Goal: Task Accomplishment & Management: Manage account settings

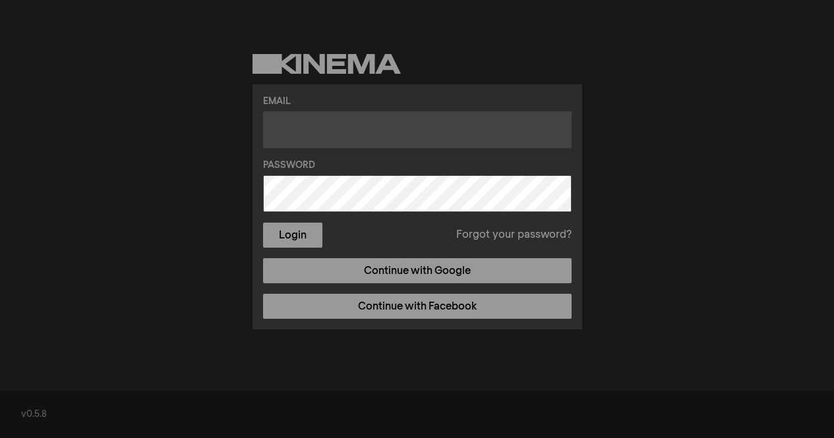
click at [416, 128] on input "text" at bounding box center [417, 129] width 308 height 37
type input "[EMAIL_ADDRESS][DOMAIN_NAME]"
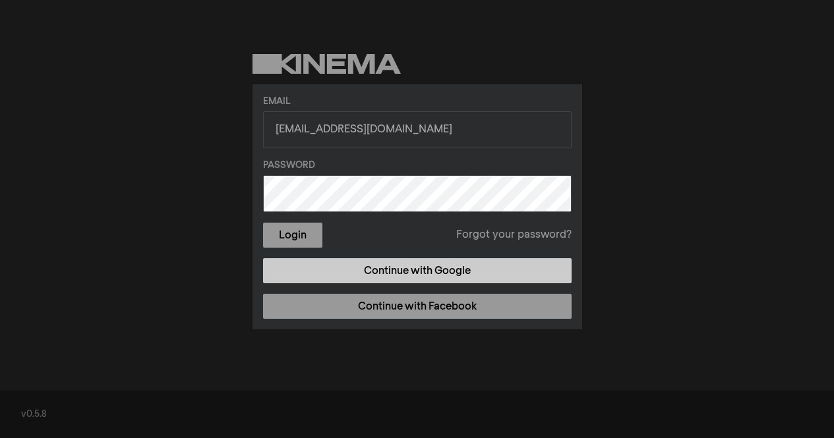
click at [402, 267] on link "Continue with Google" at bounding box center [417, 270] width 308 height 25
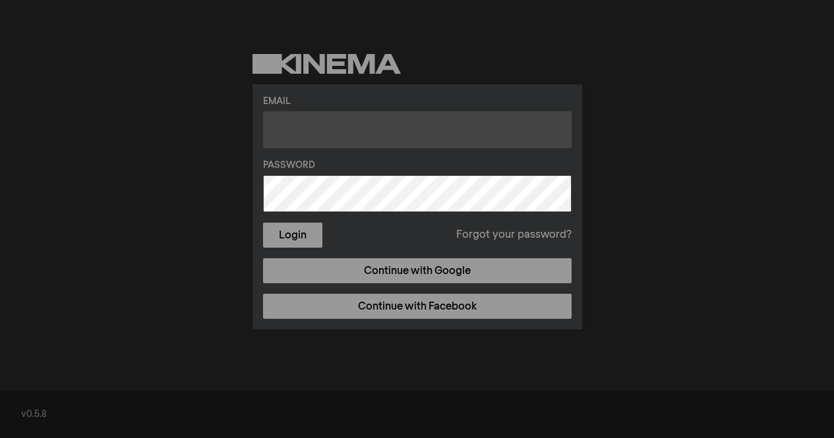
click at [297, 132] on input "text" at bounding box center [417, 129] width 308 height 37
type input "[EMAIL_ADDRESS][DOMAIN_NAME]"
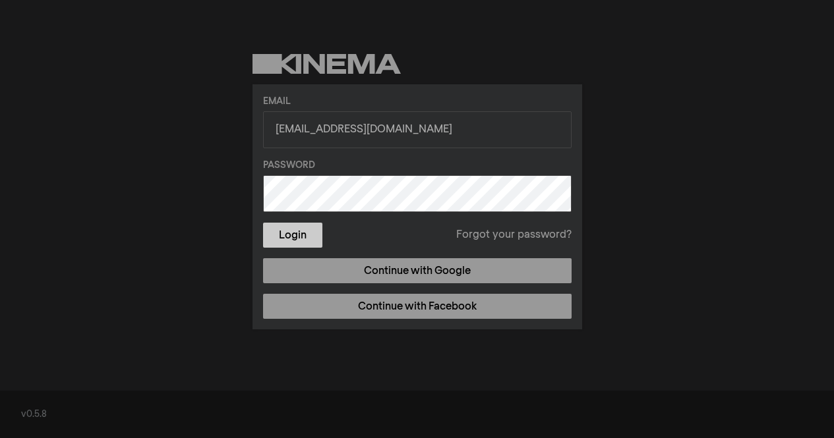
click at [302, 230] on button "Login" at bounding box center [292, 235] width 59 height 25
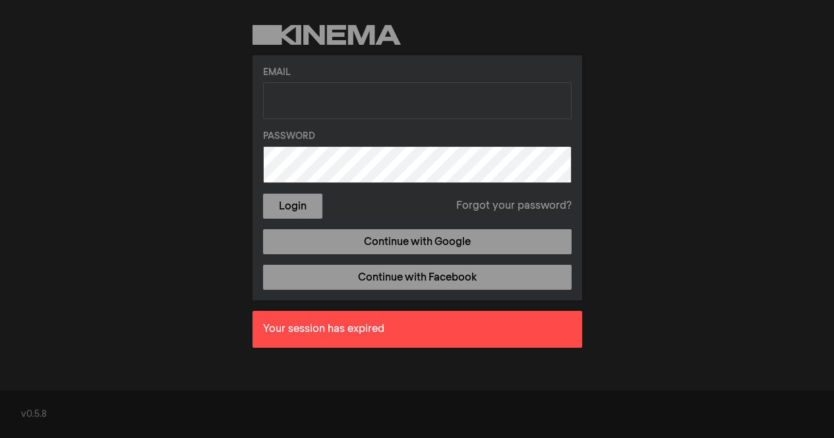
click at [519, 208] on link "Forgot your password?" at bounding box center [513, 206] width 115 height 16
